Goal: Information Seeking & Learning: Learn about a topic

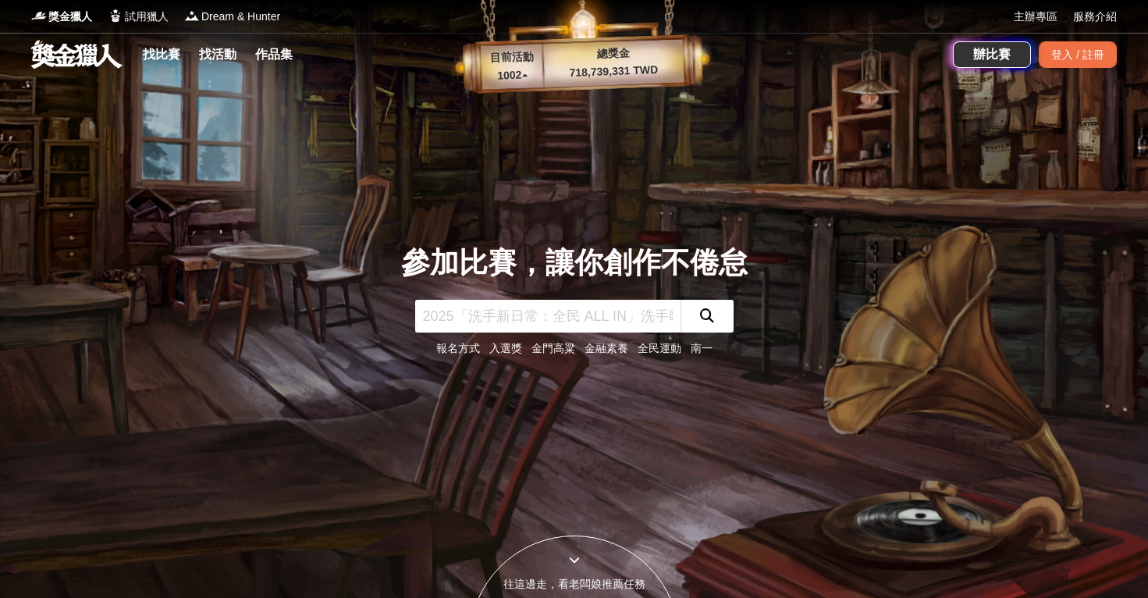
click at [161, 51] on link "找比賽" at bounding box center [162, 55] width 50 height 22
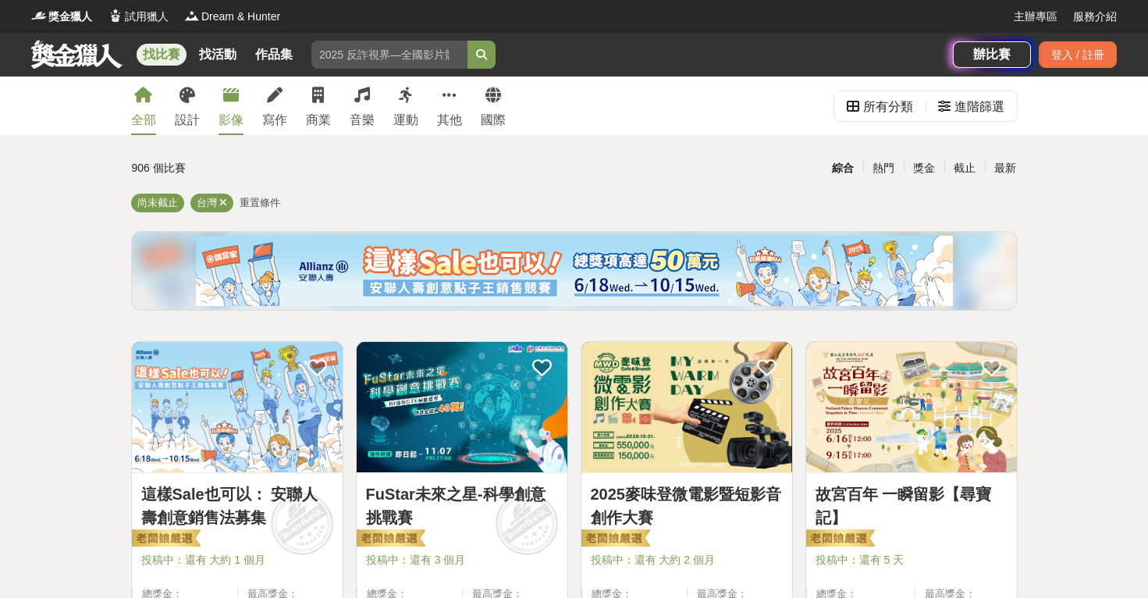
drag, startPoint x: 181, startPoint y: 101, endPoint x: 230, endPoint y: 114, distance: 50.7
click at [181, 101] on icon at bounding box center [187, 95] width 16 height 16
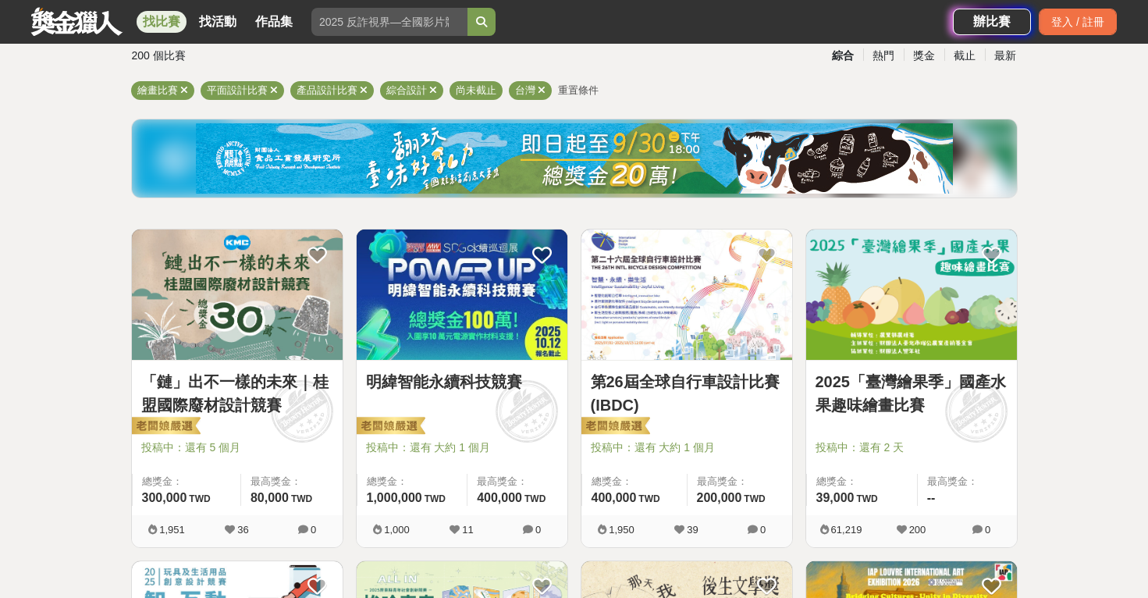
scroll to position [115, 0]
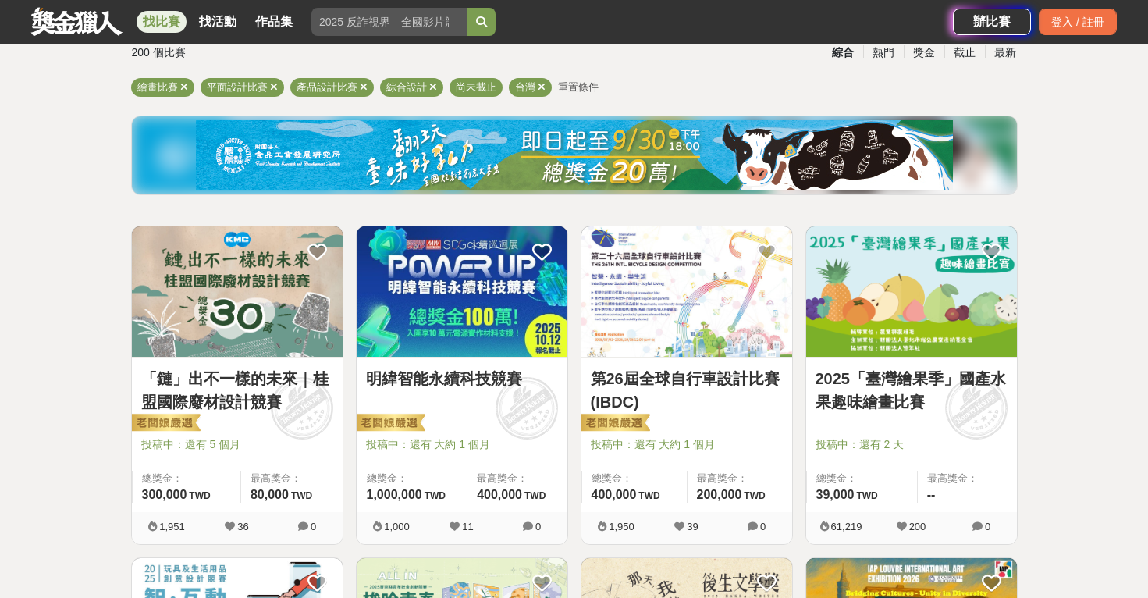
click at [257, 378] on link "「鏈」出不一樣的未來｜桂盟國際廢材設計競賽" at bounding box center [237, 390] width 192 height 47
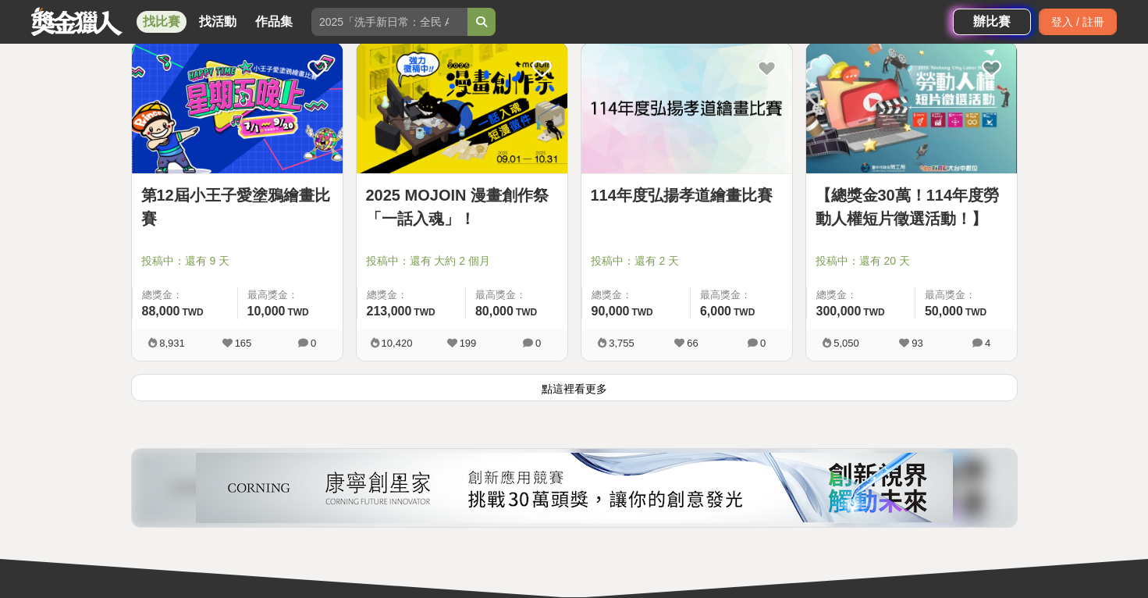
scroll to position [1958, 0]
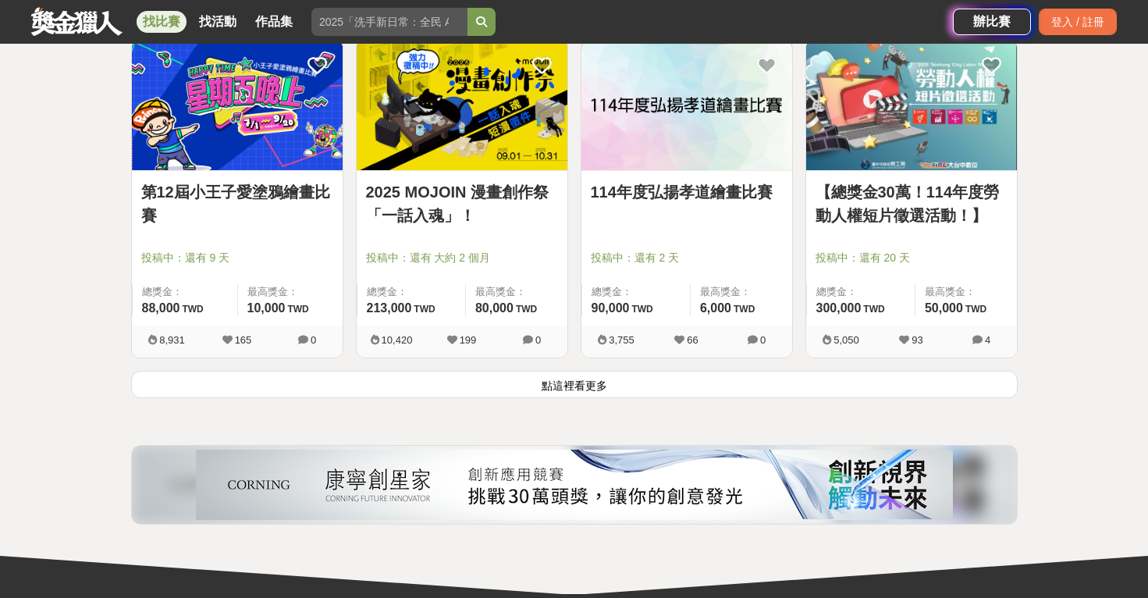
click at [639, 379] on button "點這裡看更多" at bounding box center [574, 384] width 886 height 27
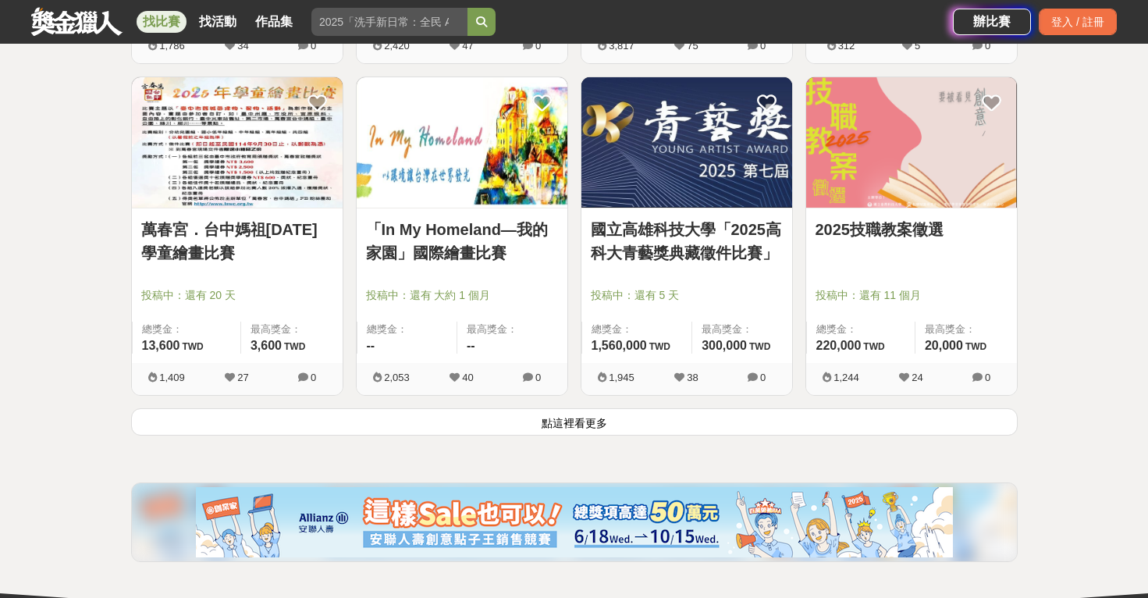
scroll to position [3907, 0]
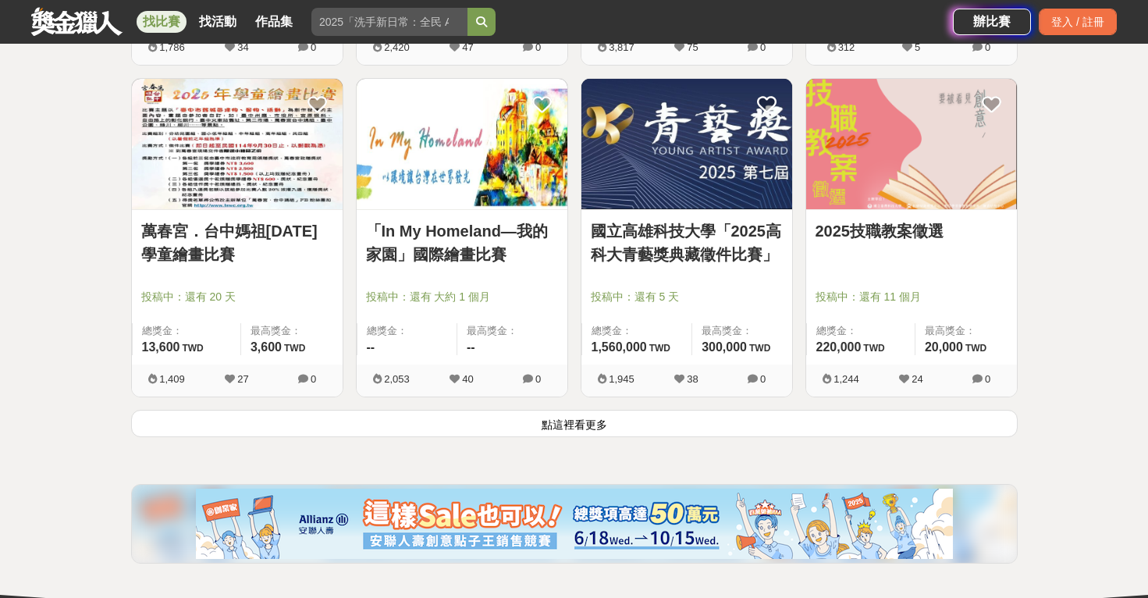
click at [765, 425] on button "點這裡看更多" at bounding box center [574, 423] width 886 height 27
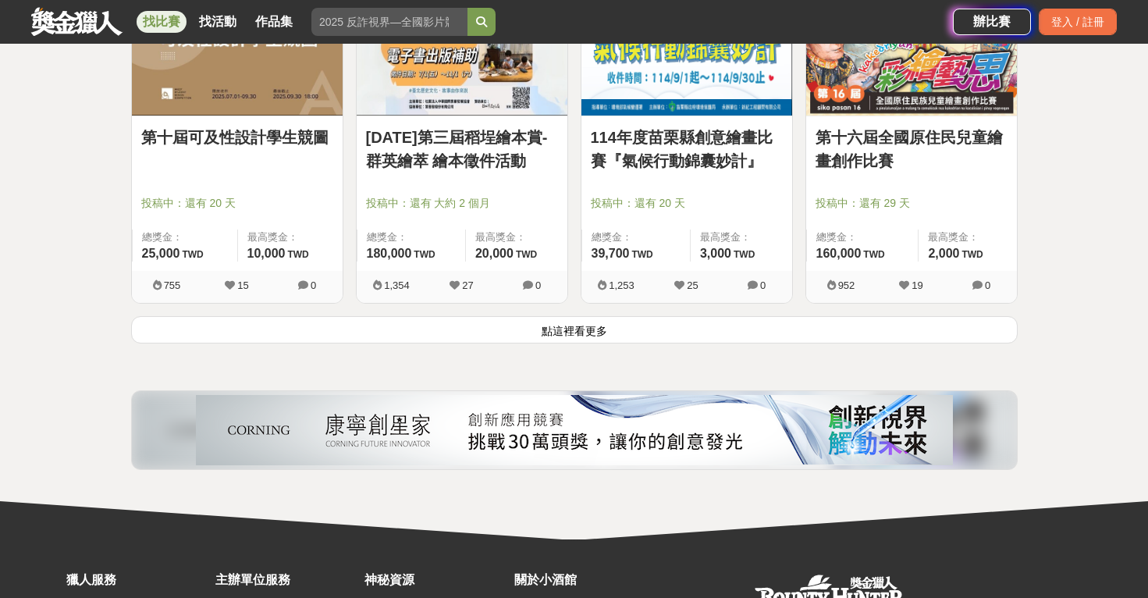
scroll to position [5995, 0]
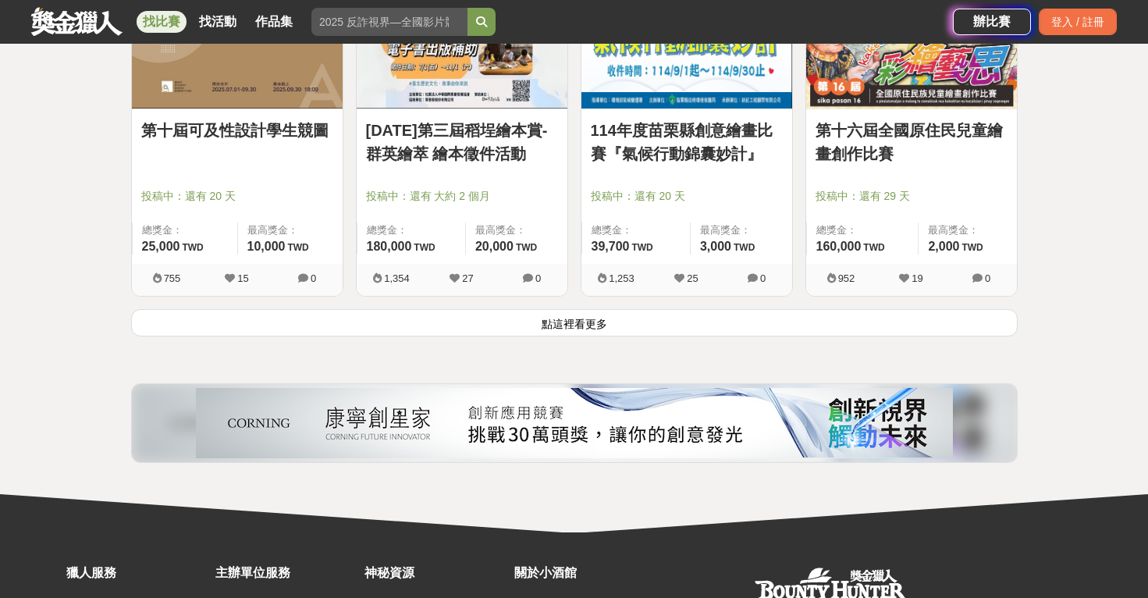
click at [602, 318] on button "點這裡看更多" at bounding box center [574, 322] width 886 height 27
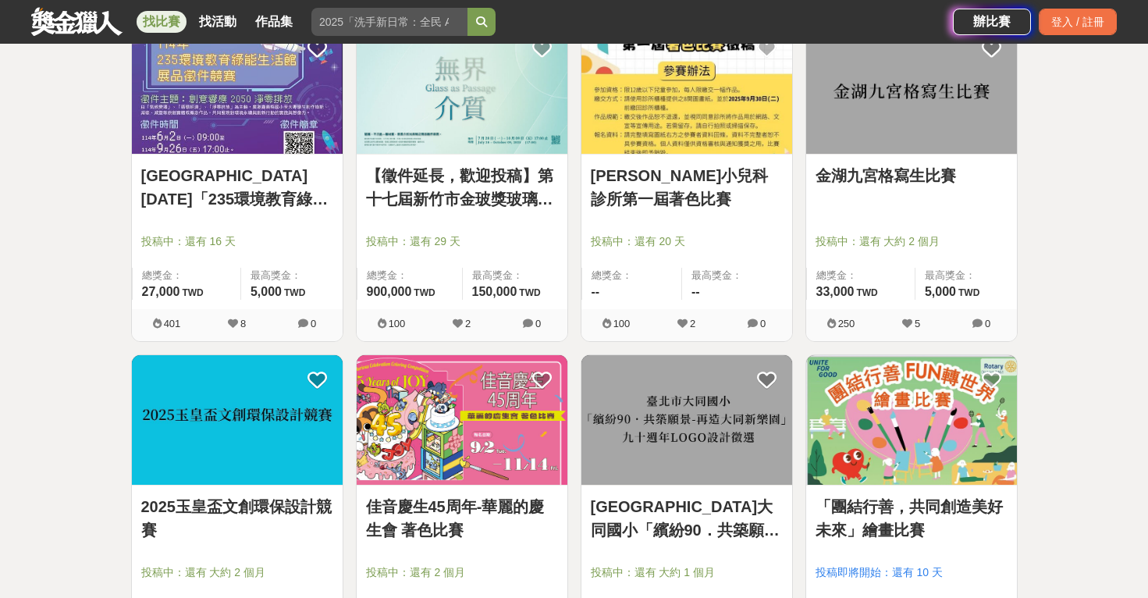
scroll to position [6780, 0]
